Goal: Task Accomplishment & Management: Use online tool/utility

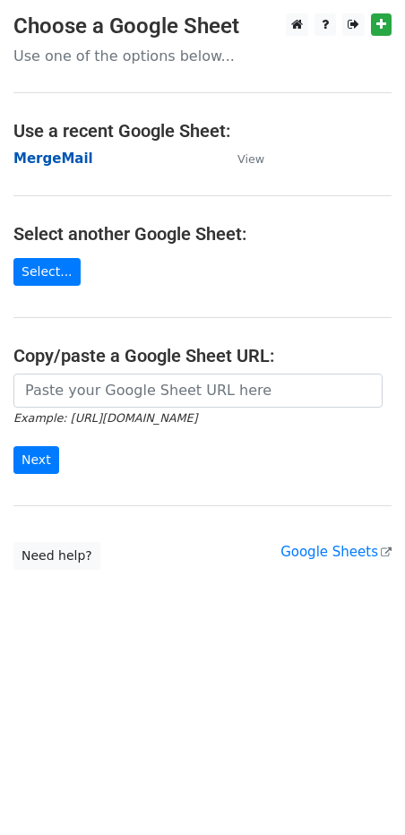
click at [65, 163] on strong "MergeMail" at bounding box center [53, 159] width 80 height 16
click at [56, 157] on strong "MergeMail" at bounding box center [53, 159] width 80 height 16
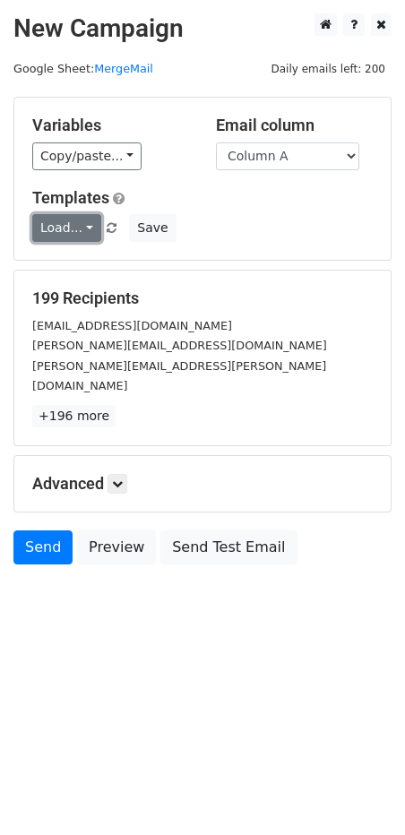
click at [85, 228] on link "Load..." at bounding box center [66, 228] width 69 height 28
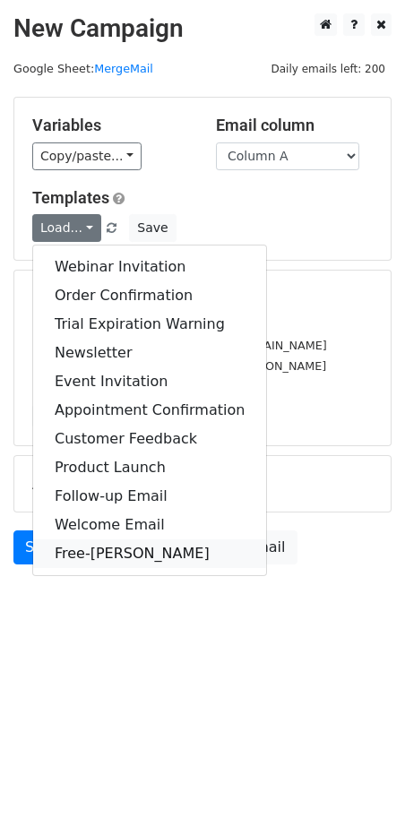
click at [128, 552] on link "Free-Lance" at bounding box center [149, 553] width 233 height 29
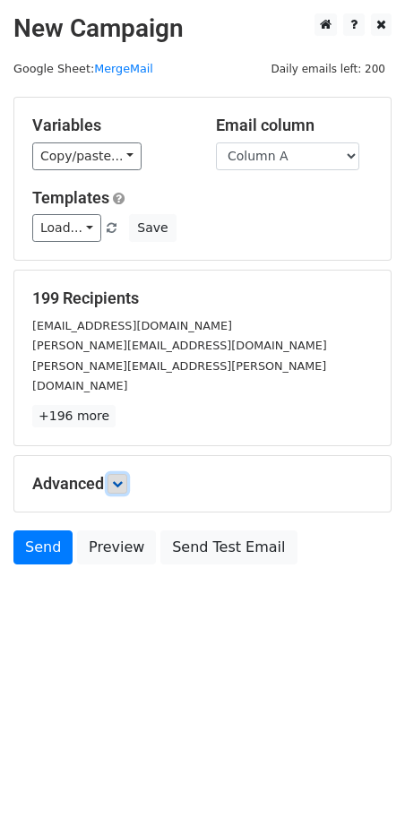
click at [115, 474] on link at bounding box center [118, 484] width 20 height 20
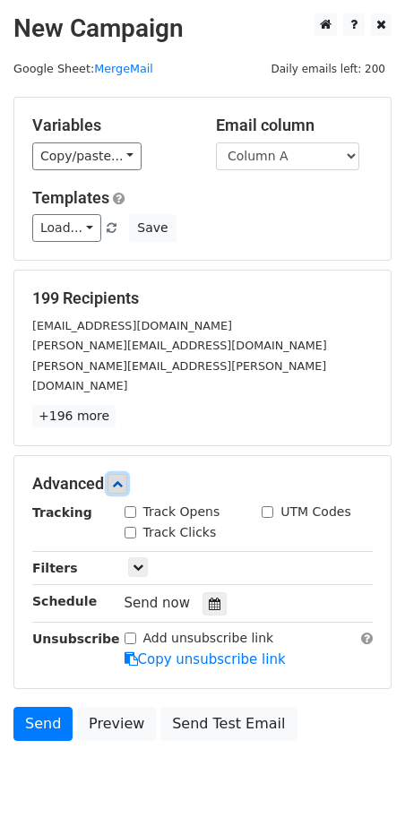
click at [121, 479] on icon at bounding box center [117, 484] width 11 height 11
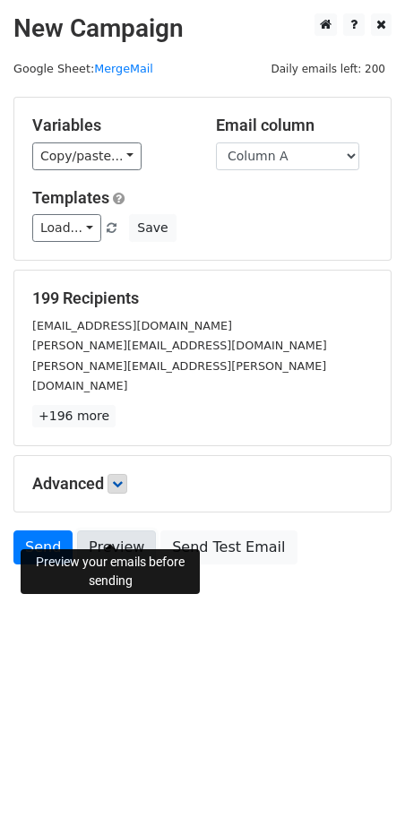
click at [125, 530] on link "Preview" at bounding box center [116, 547] width 79 height 34
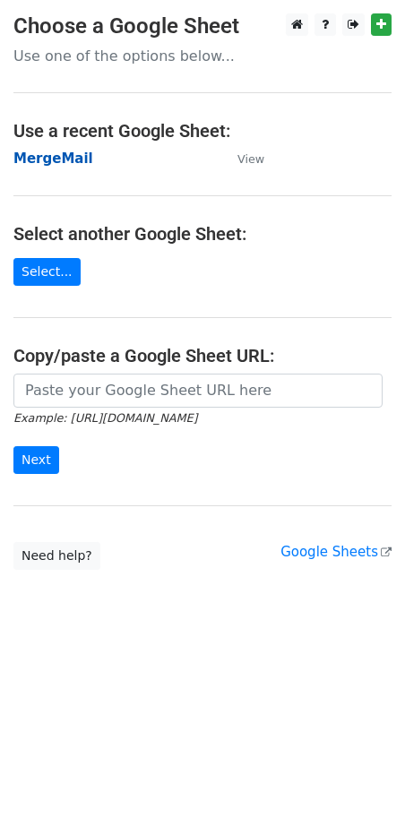
click at [63, 159] on strong "MergeMail" at bounding box center [53, 159] width 80 height 16
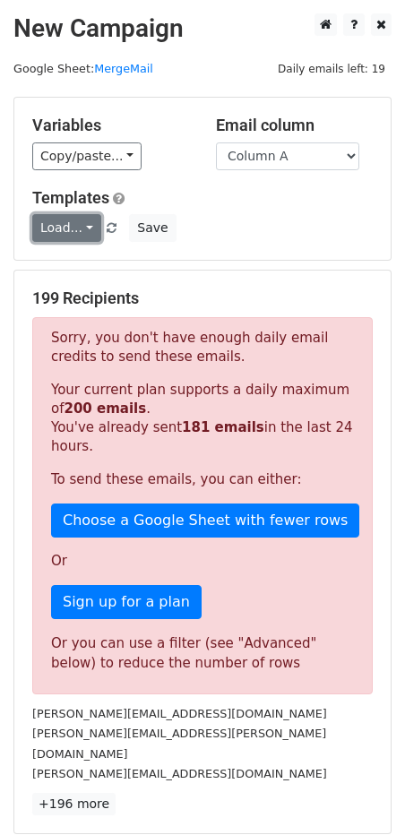
click at [91, 226] on link "Load..." at bounding box center [66, 228] width 69 height 28
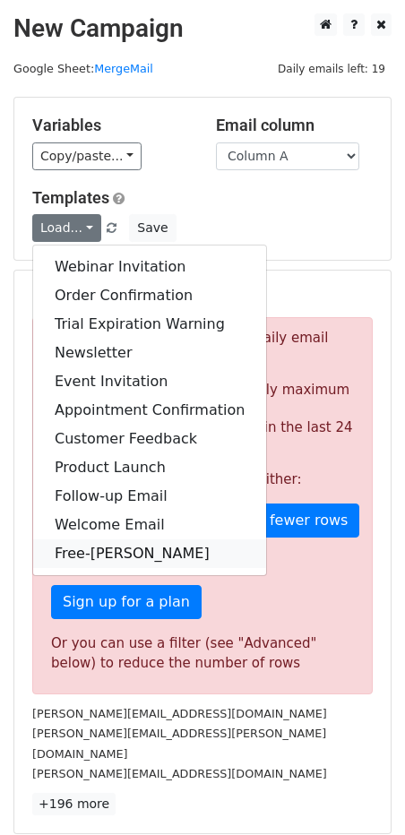
click at [108, 546] on link "Free-[PERSON_NAME]" at bounding box center [149, 553] width 233 height 29
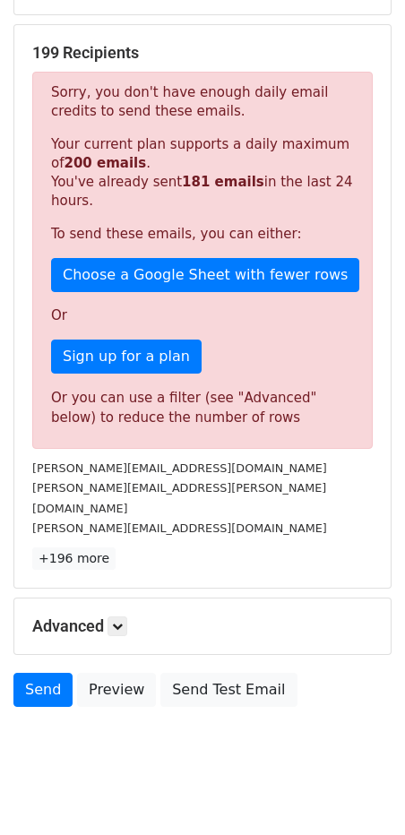
scroll to position [249, 0]
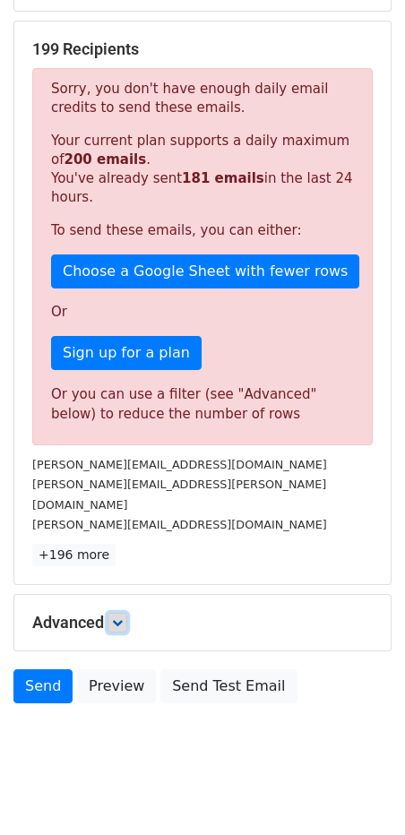
click at [119, 617] on icon at bounding box center [117, 622] width 11 height 11
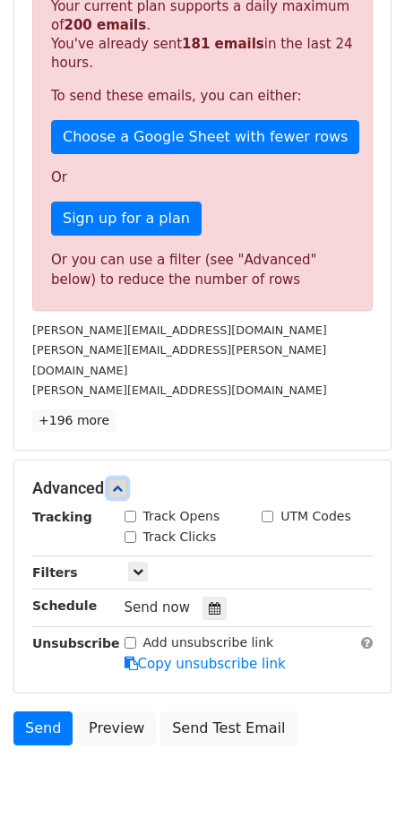
scroll to position [395, 0]
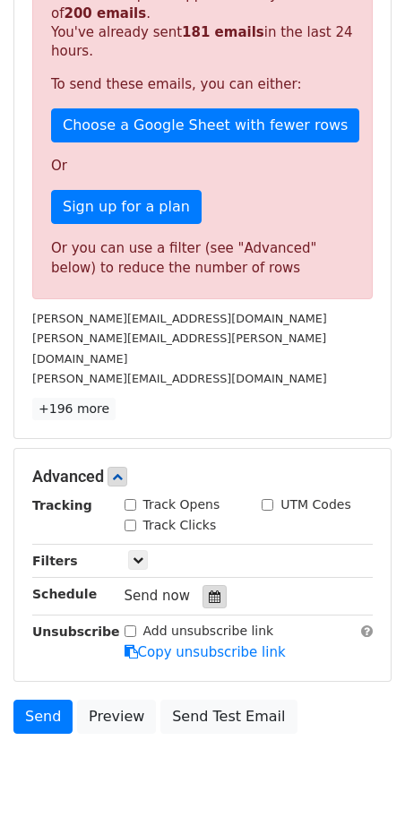
click at [209, 591] on icon at bounding box center [215, 597] width 12 height 13
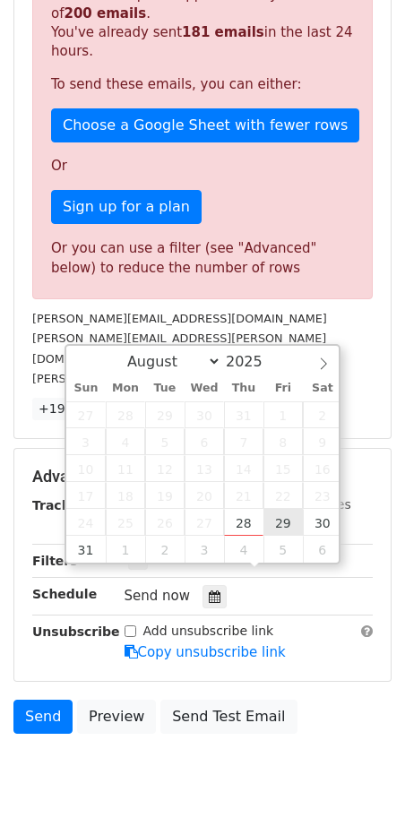
type input "[DATE] 12:00"
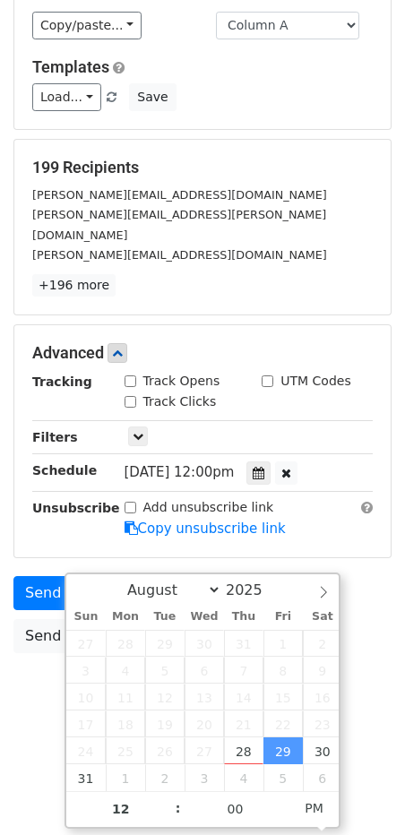
scroll to position [79, 0]
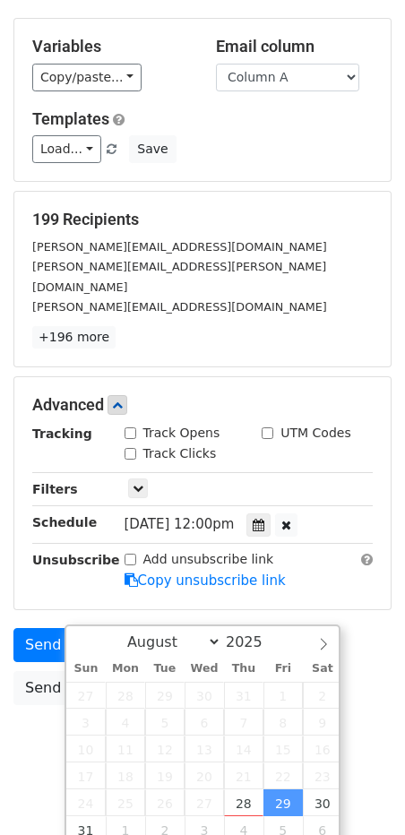
click at [43, 654] on body "New Campaign Daily emails left: 19 Google Sheet: MergeMail Variables Copy/paste…" at bounding box center [202, 360] width 405 height 851
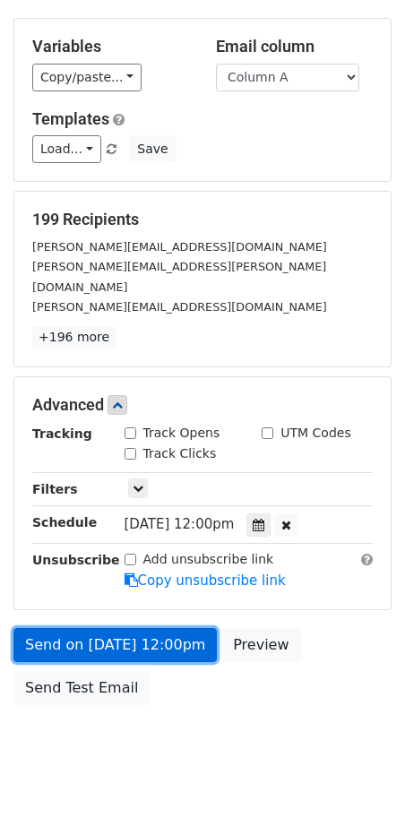
click at [200, 628] on link "Send on [DATE] 12:00pm" at bounding box center [114, 645] width 203 height 34
